Goal: Ask a question

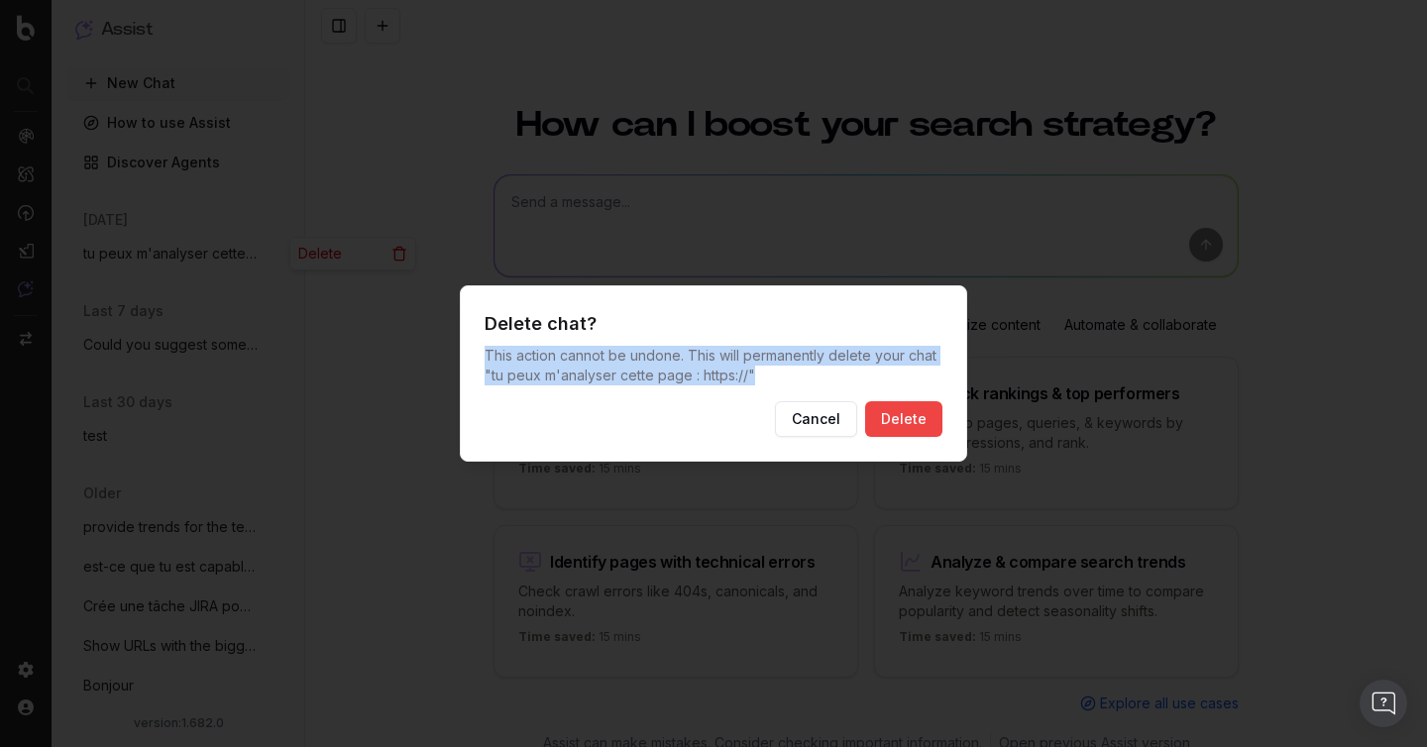
scroll to position [22, 0]
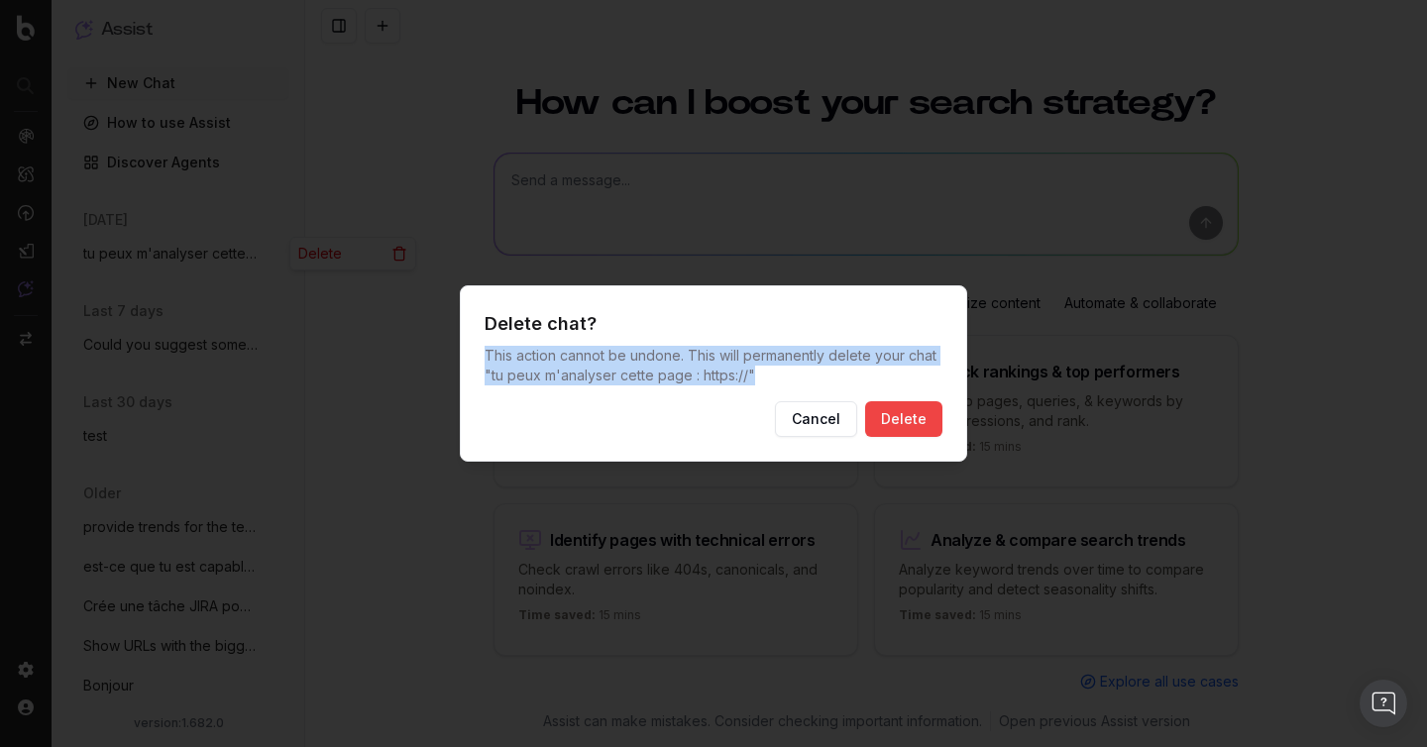
click at [819, 423] on button "Cancel" at bounding box center [816, 419] width 82 height 36
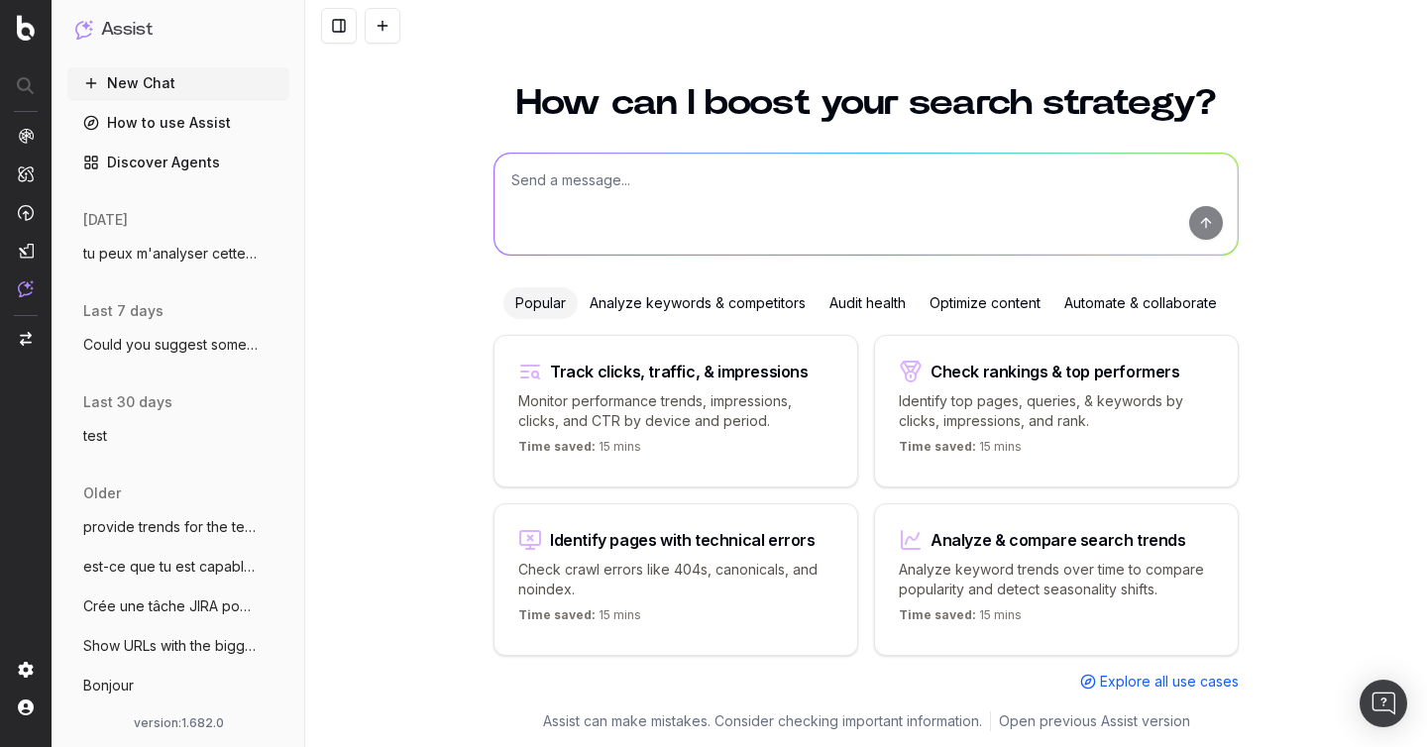
click at [145, 259] on span "tu peux m'analyser cette page : https://" at bounding box center [170, 254] width 174 height 20
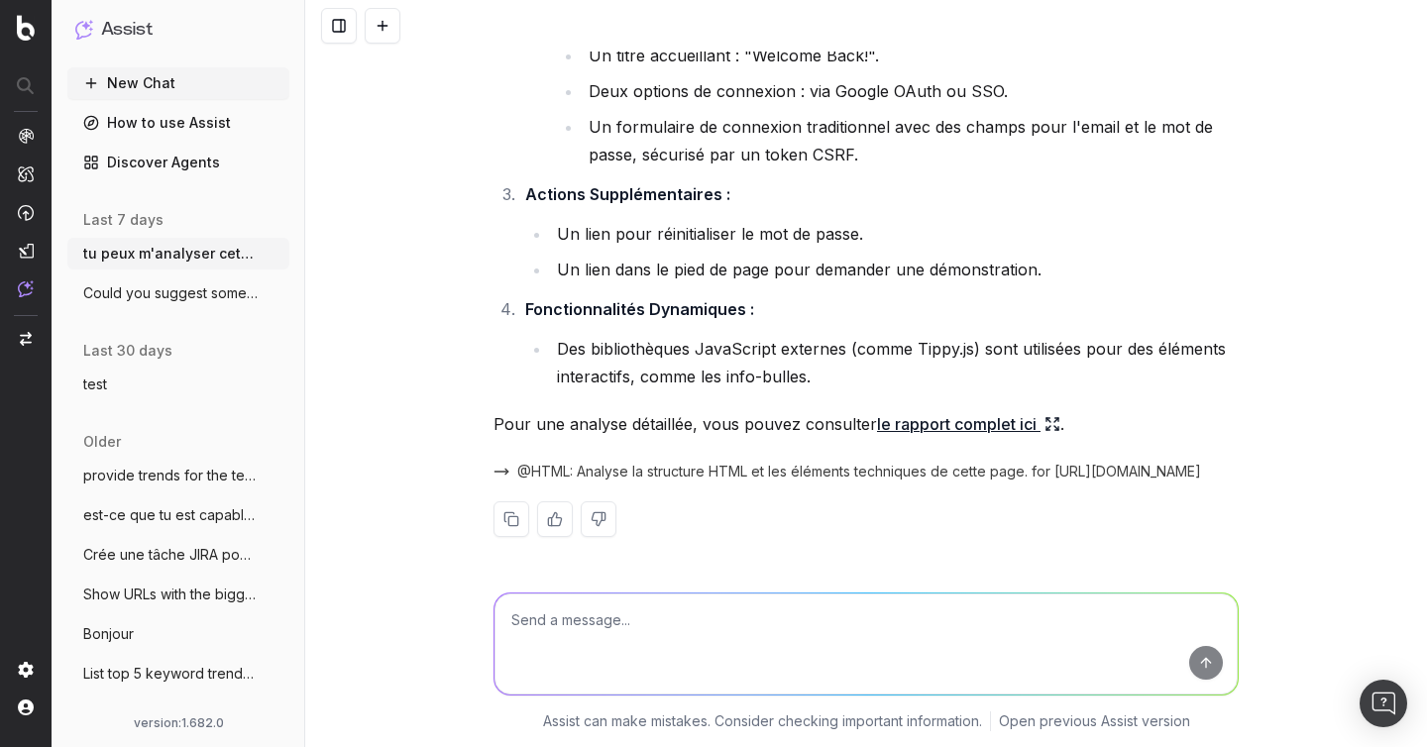
click at [638, 469] on span "@HTML: Analyse la structure HTML et les éléments techniques de cette page. for …" at bounding box center [859, 472] width 684 height 20
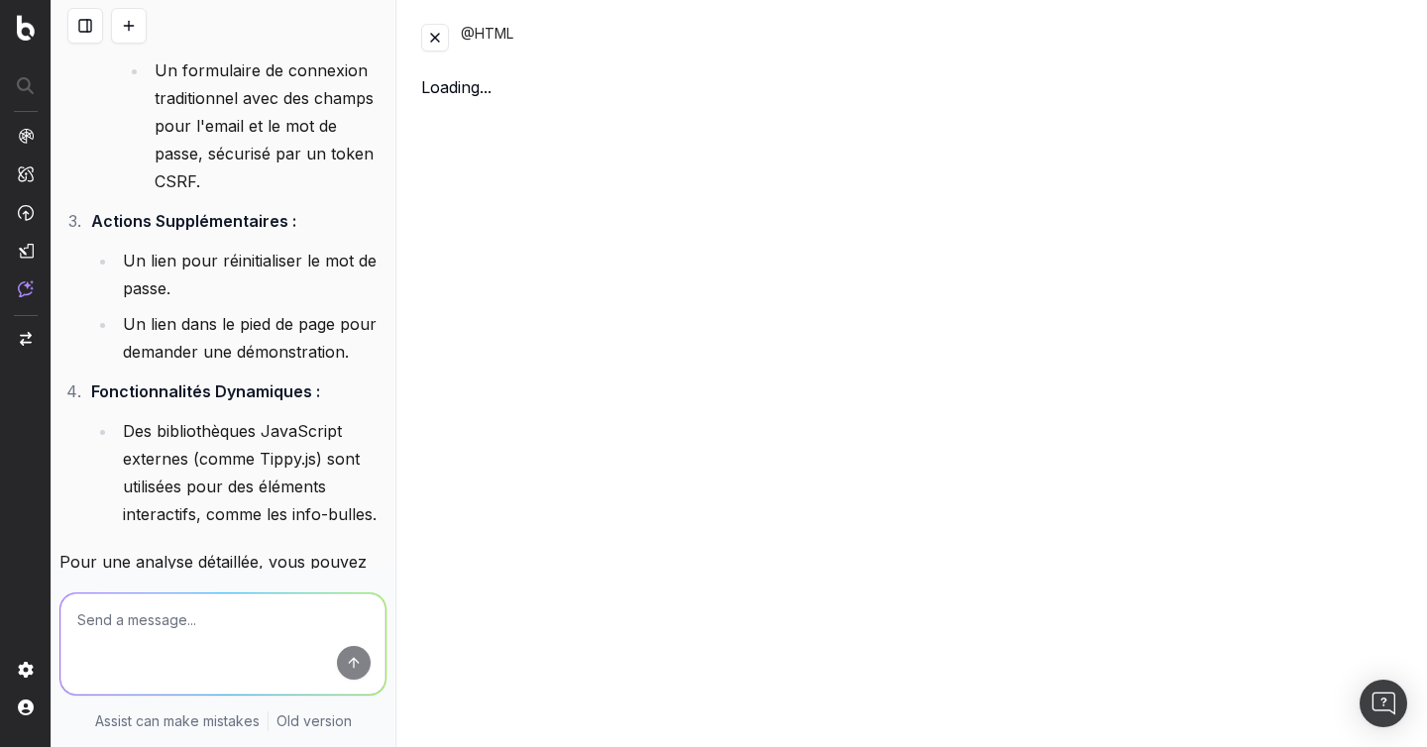
scroll to position [4621, 0]
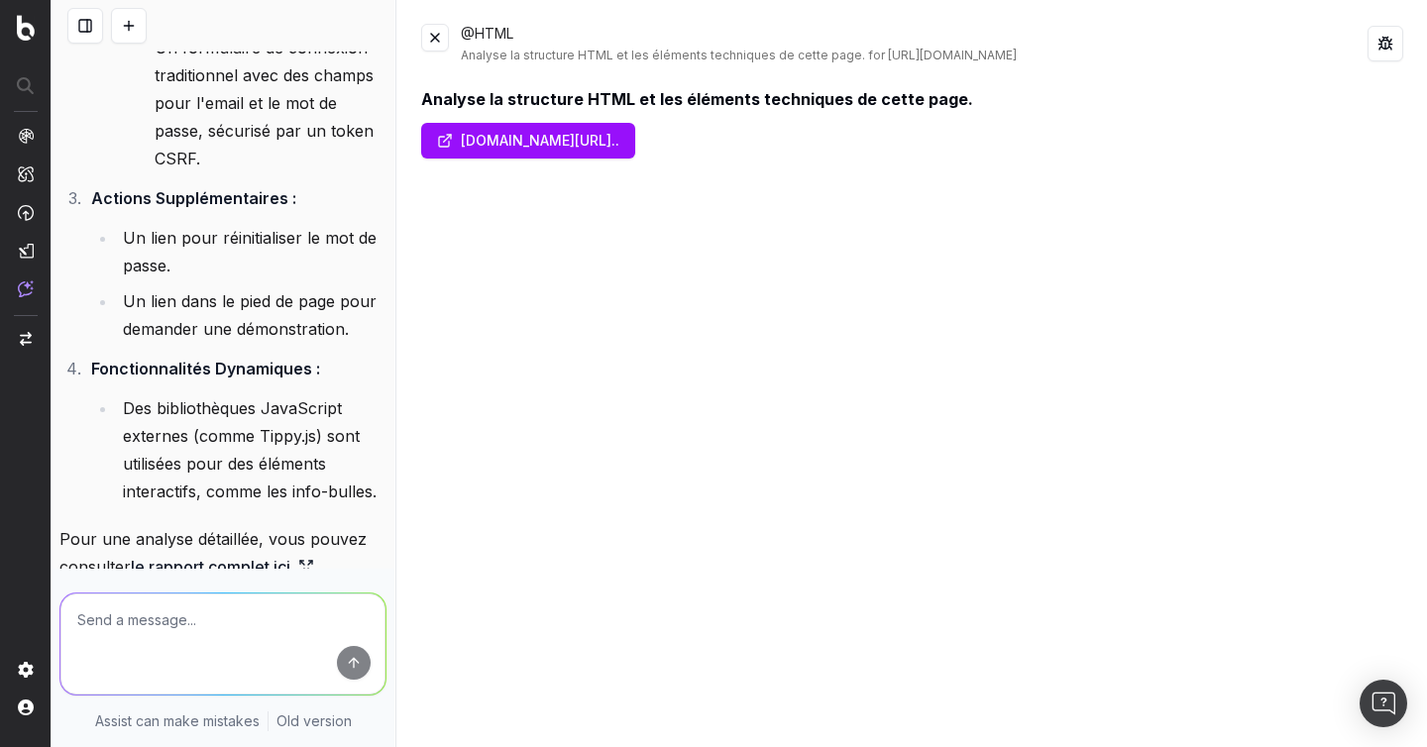
click at [448, 46] on button at bounding box center [435, 38] width 28 height 28
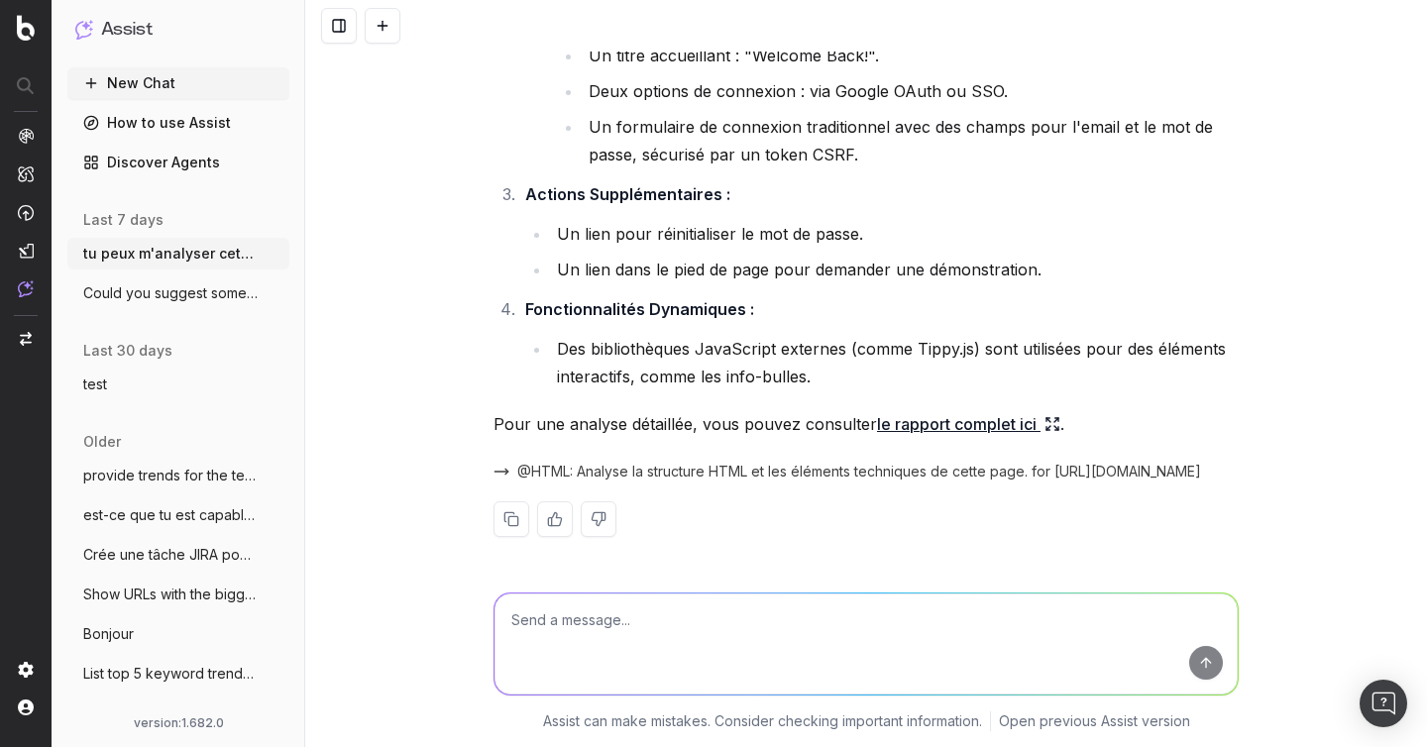
click at [564, 470] on span "@HTML: Analyse la structure HTML et les éléments techniques de cette page. for …" at bounding box center [859, 472] width 684 height 20
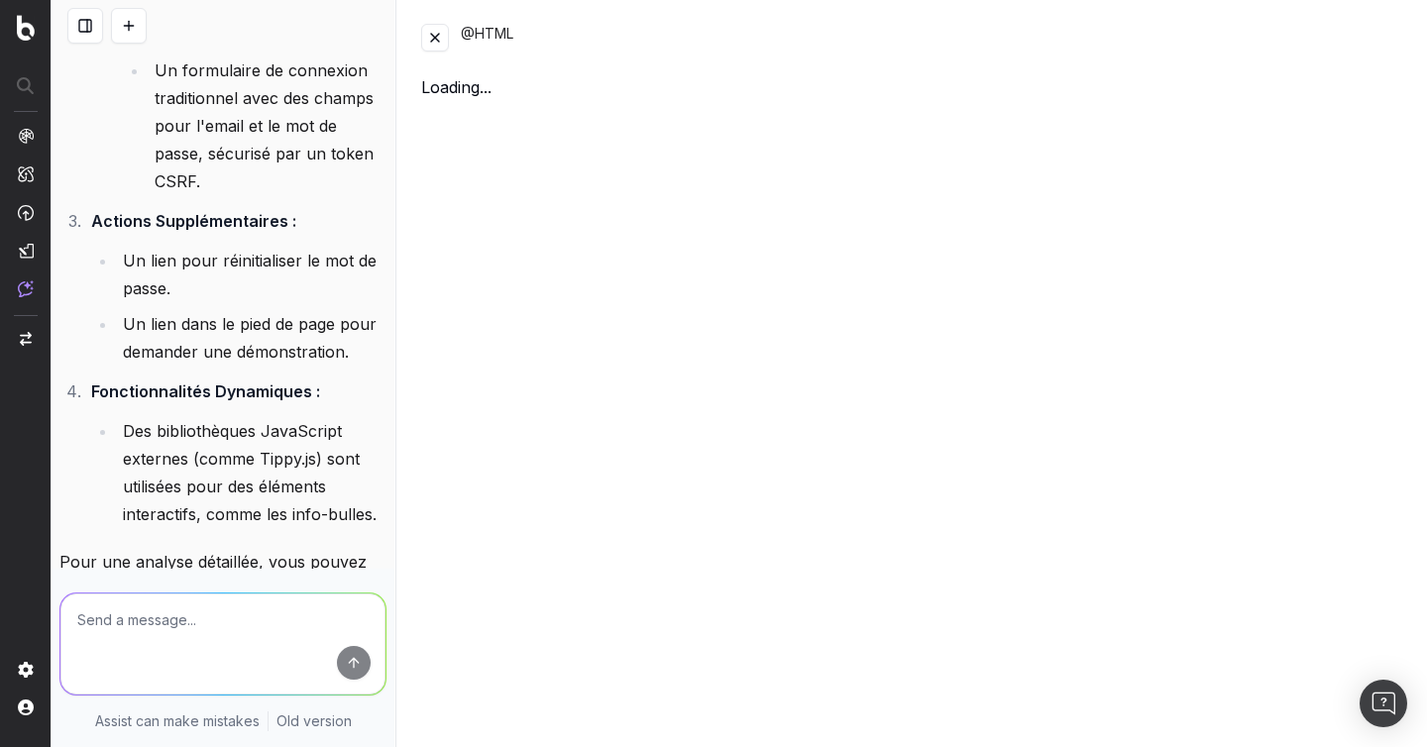
scroll to position [4621, 0]
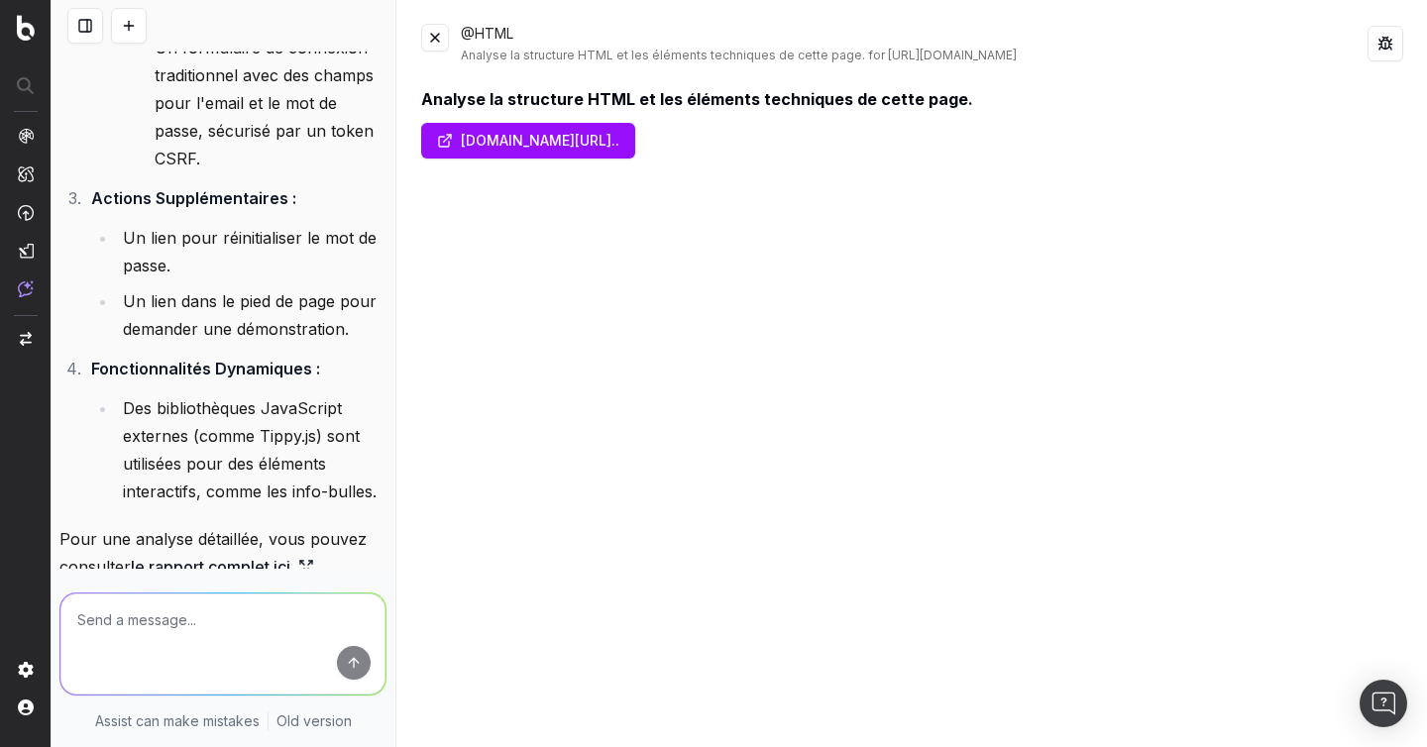
click at [449, 39] on div "@HTML Analyse la structure HTML et les éléments techniques de cette page. for […" at bounding box center [912, 44] width 982 height 40
click at [444, 34] on button at bounding box center [435, 38] width 28 height 28
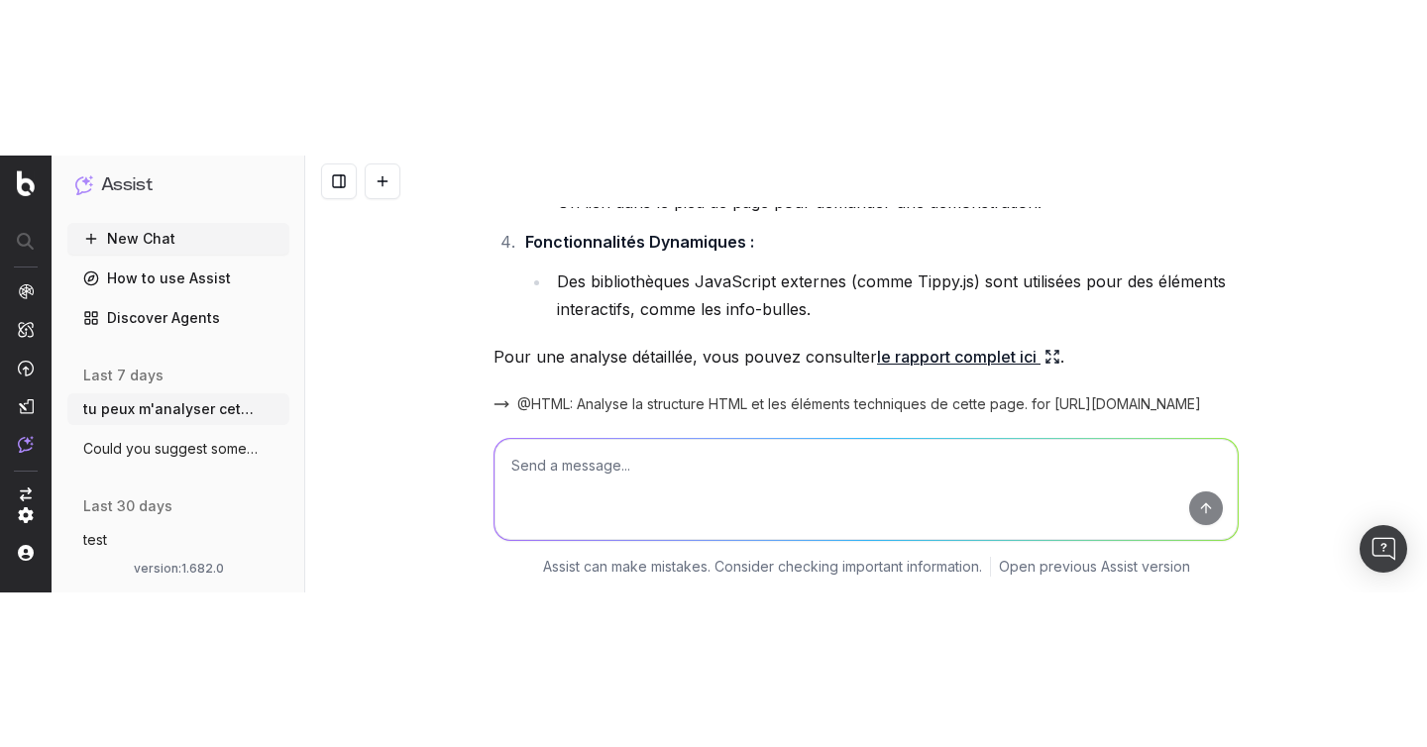
scroll to position [4599, 0]
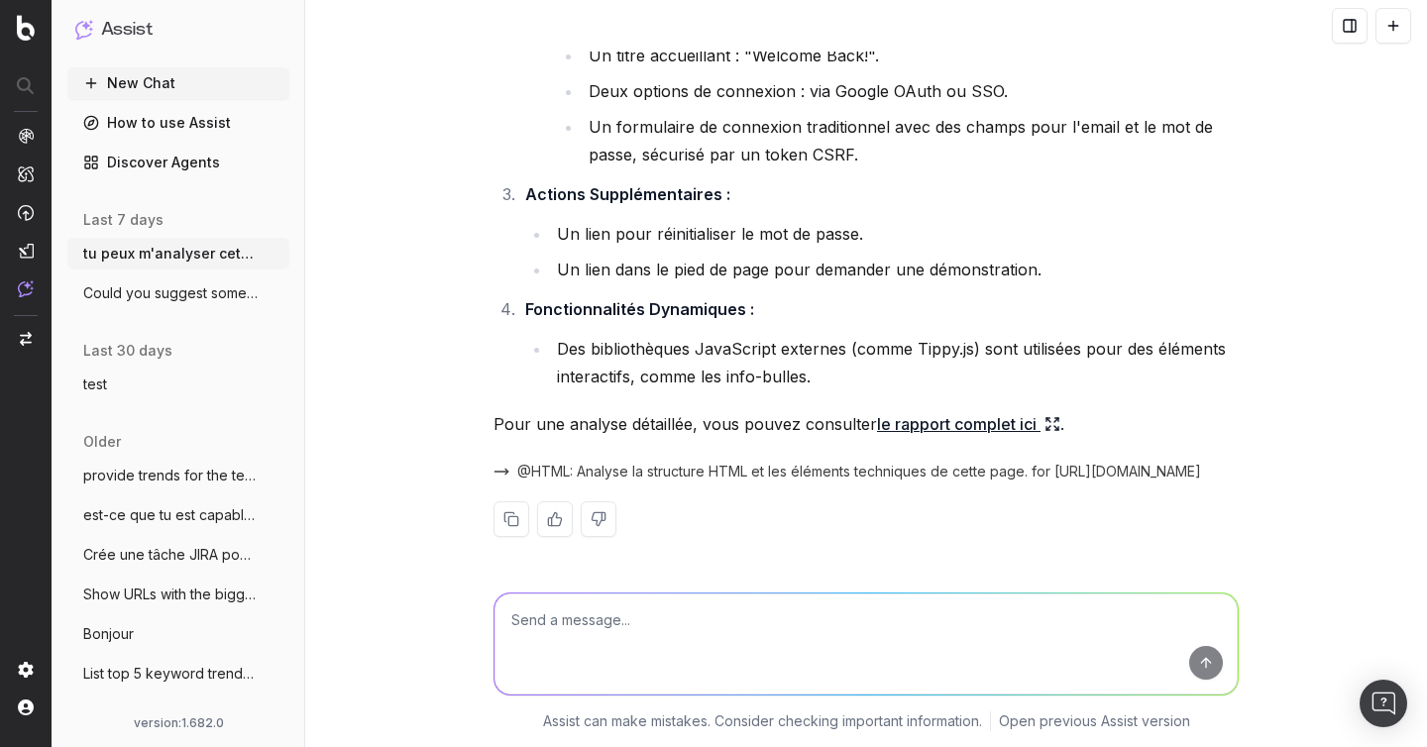
click at [678, 480] on span "@HTML: Analyse la structure HTML et les éléments techniques de cette page. for …" at bounding box center [859, 472] width 684 height 20
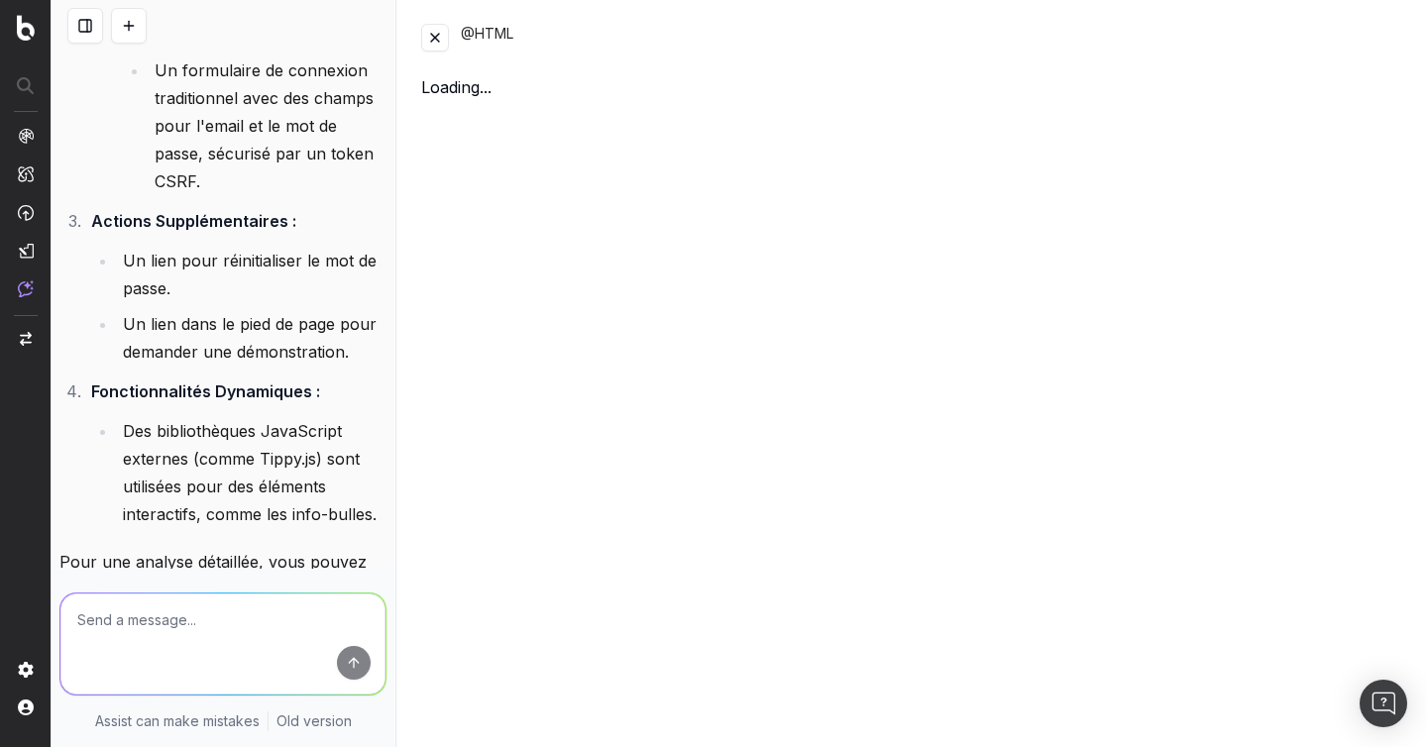
scroll to position [4621, 0]
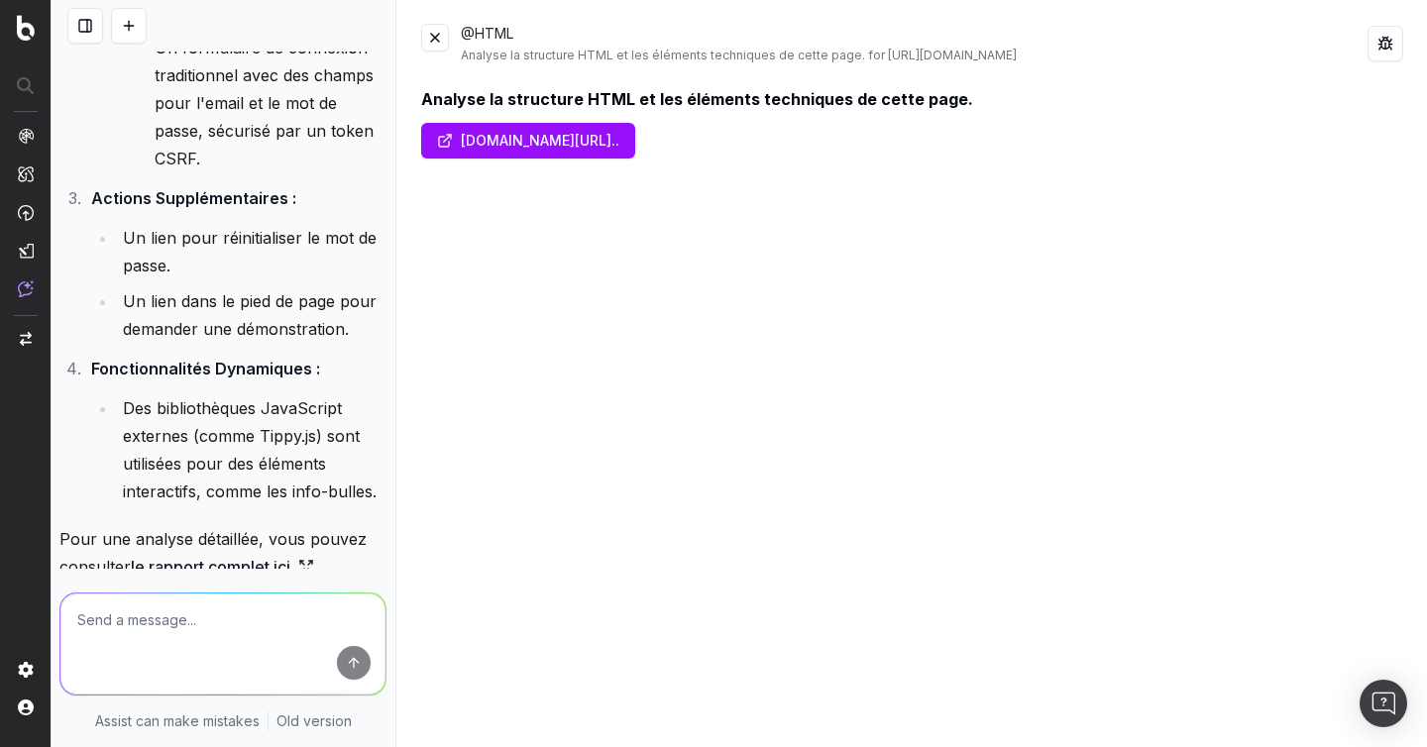
click at [441, 44] on button at bounding box center [435, 38] width 28 height 28
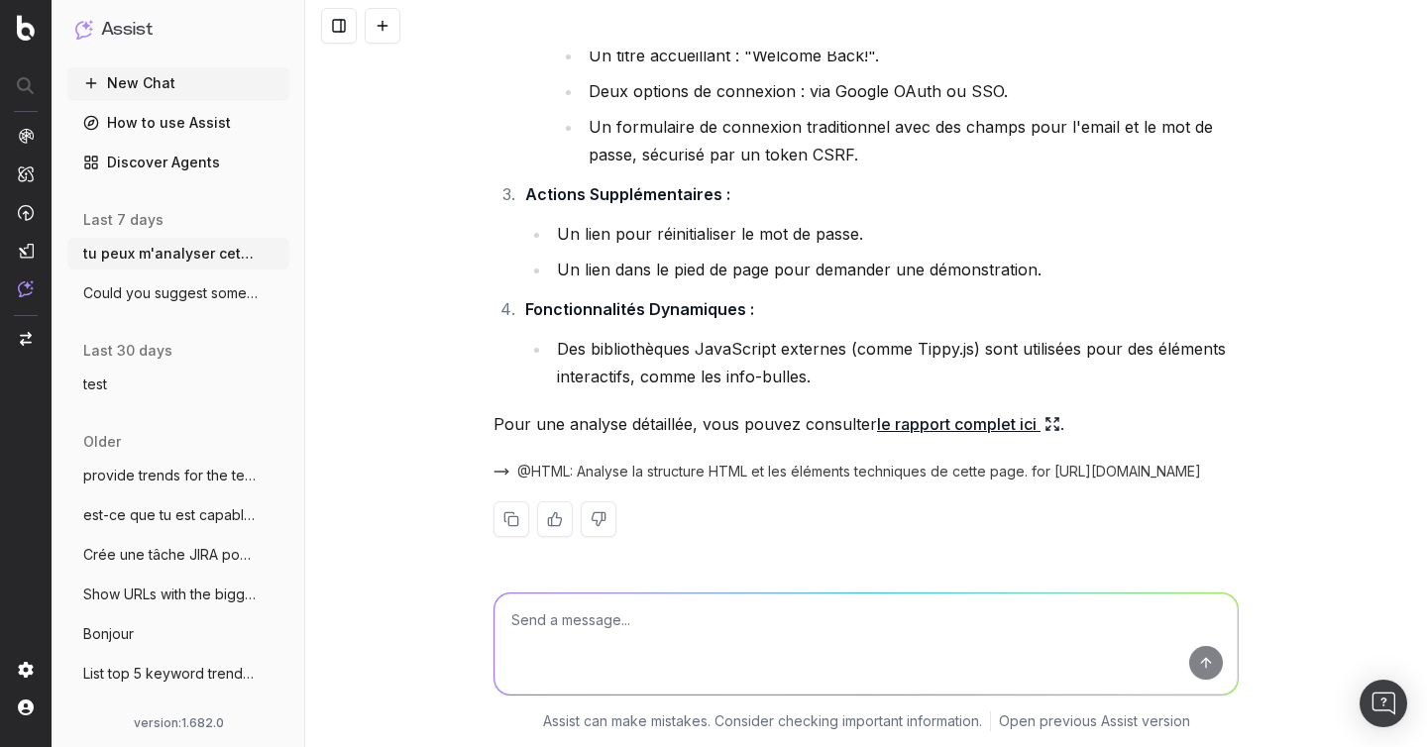
scroll to position [4579, 0]
